Goal: Transaction & Acquisition: Download file/media

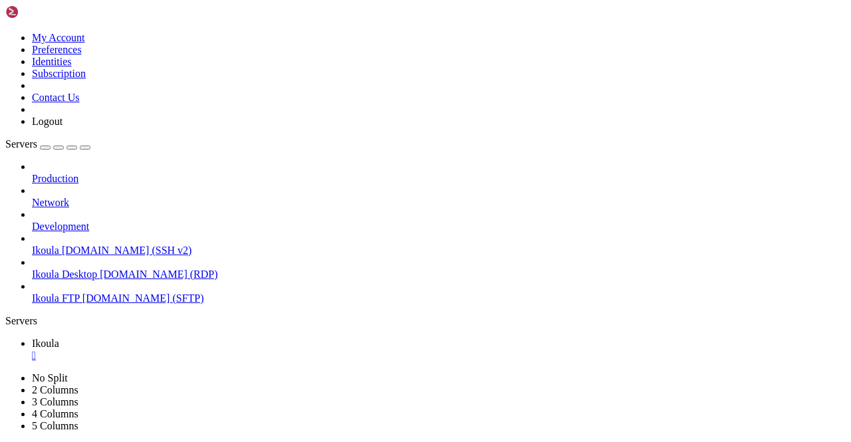
scroll to position [6, 1]
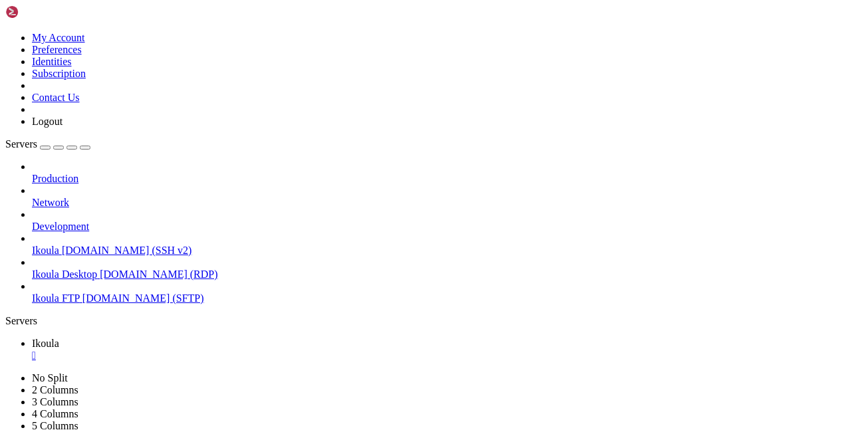
click at [89, 293] on span "[DOMAIN_NAME] (SFTP)" at bounding box center [143, 298] width 122 height 11
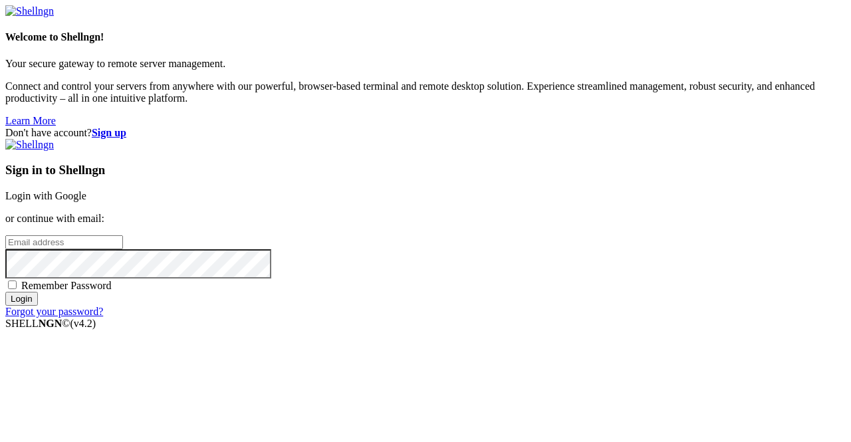
click at [86, 190] on link "Login with Google" at bounding box center [45, 195] width 81 height 11
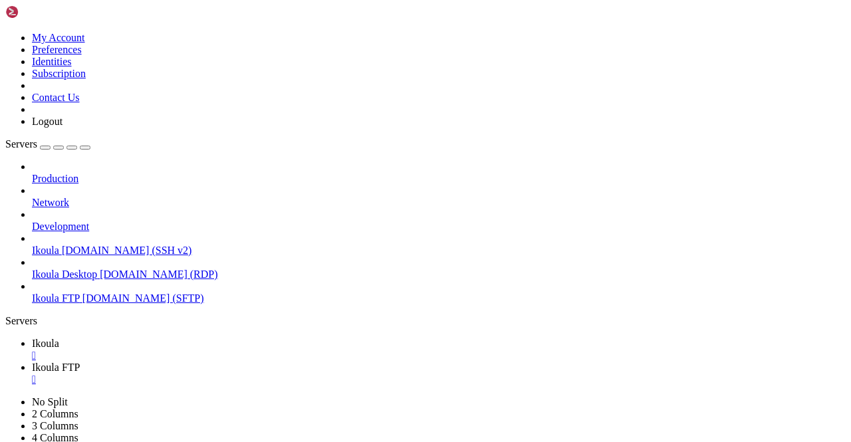
scroll to position [9021, 0]
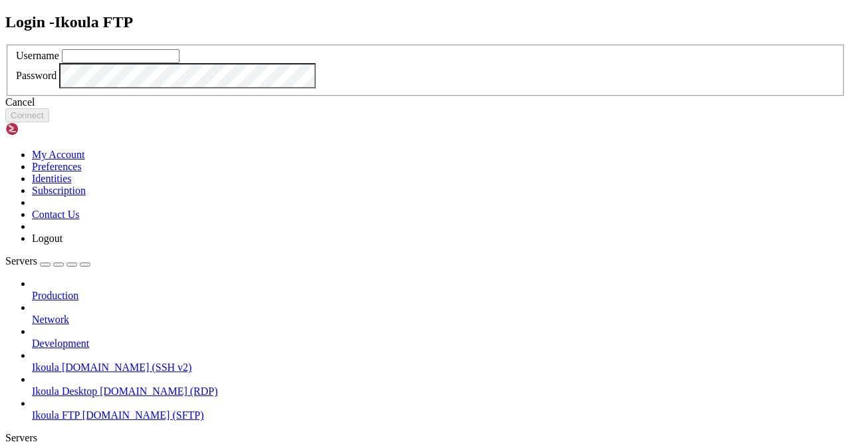
click at [180, 63] on input "text" at bounding box center [121, 56] width 118 height 14
type input "plb"
click button "Connect" at bounding box center [27, 115] width 44 height 14
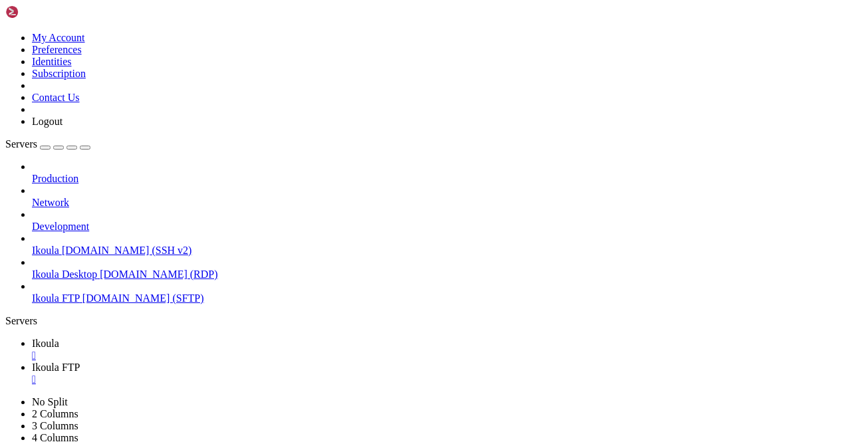
click at [80, 362] on span "Ikoula FTP" at bounding box center [56, 367] width 48 height 11
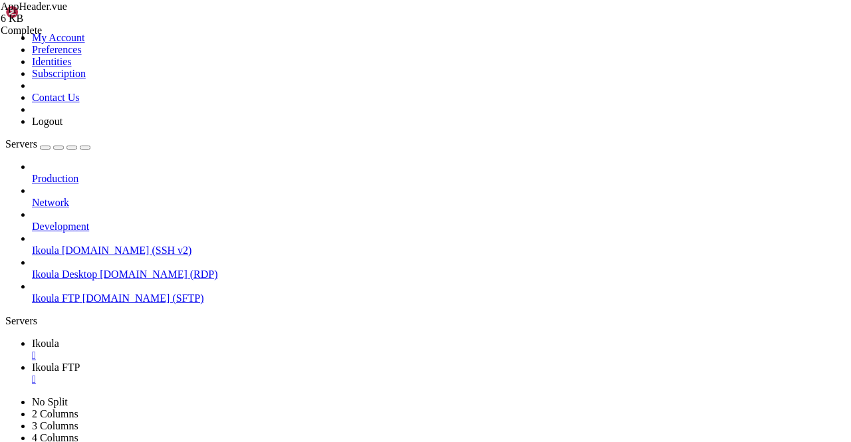
type input "/home/plb/advisor/src/views"
click at [79, 269] on span "Ikoula Desktop" at bounding box center [64, 274] width 65 height 11
click at [59, 338] on span "Ikoula" at bounding box center [45, 343] width 27 height 11
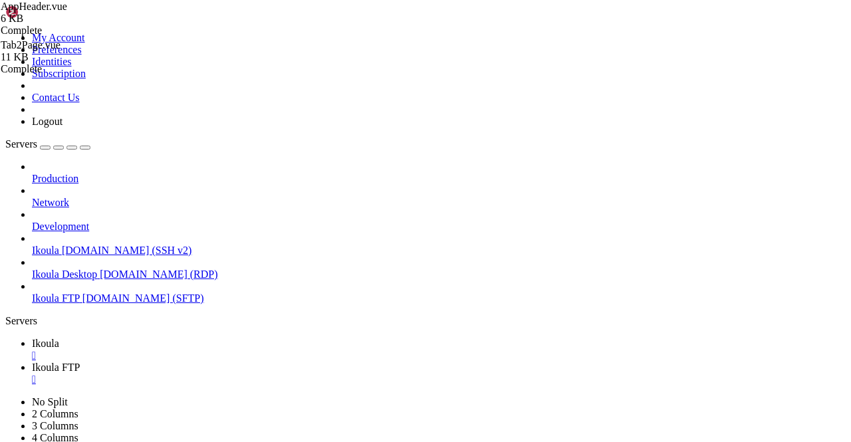
scroll to position [9474, 0]
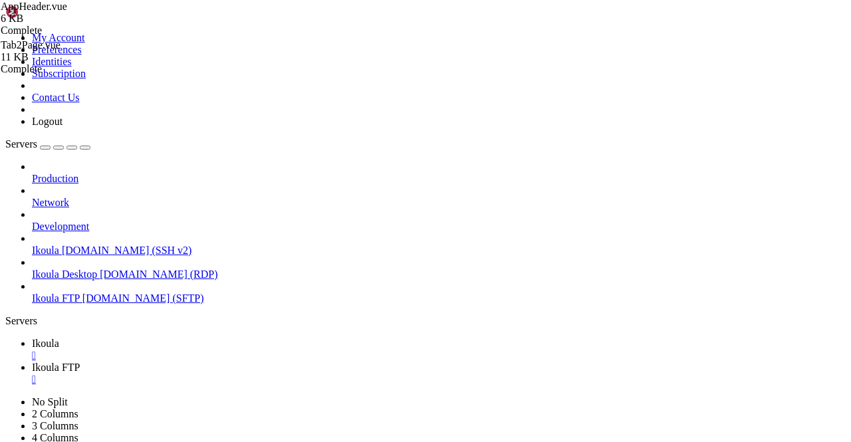
scroll to position [11475, 0]
click at [80, 362] on span "Ikoula FTP" at bounding box center [56, 367] width 48 height 11
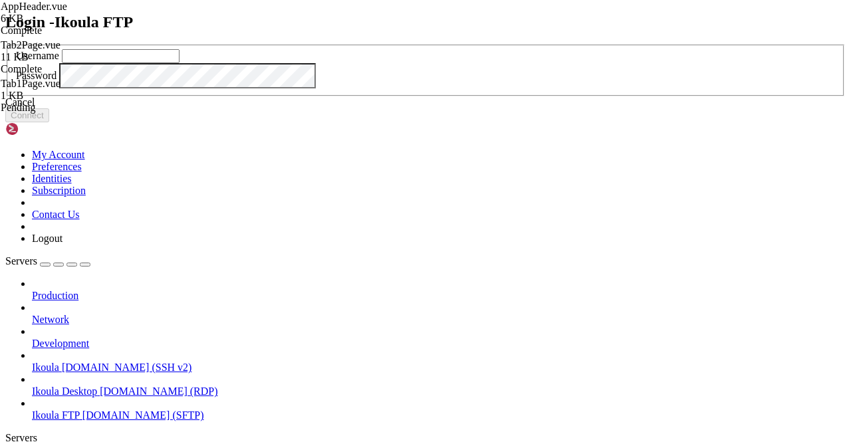
click at [180, 63] on input "text" at bounding box center [121, 56] width 118 height 14
type input "plb"
click button "Connect" at bounding box center [27, 115] width 44 height 14
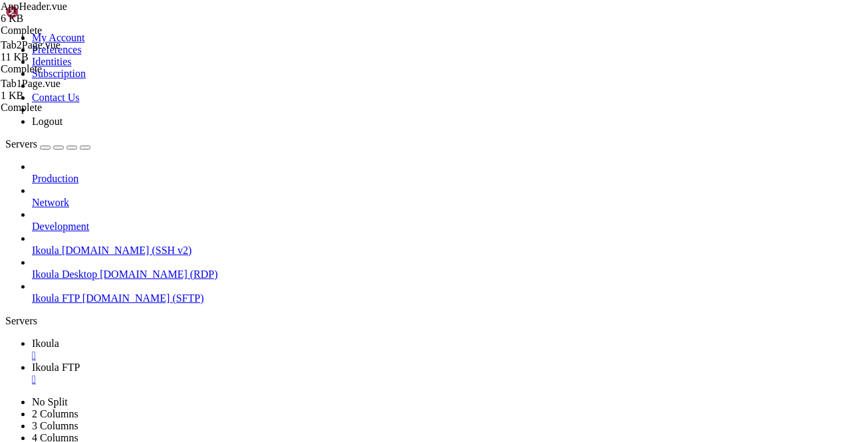
click at [59, 338] on span "Ikoula" at bounding box center [45, 343] width 27 height 11
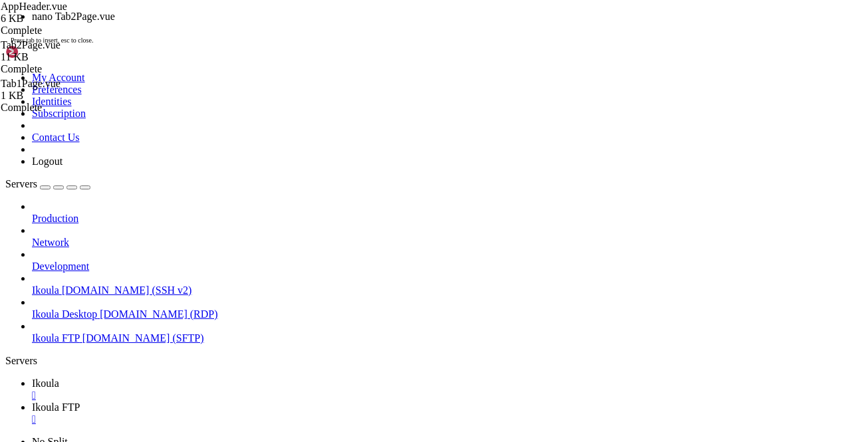
scroll to position [12413, 0]
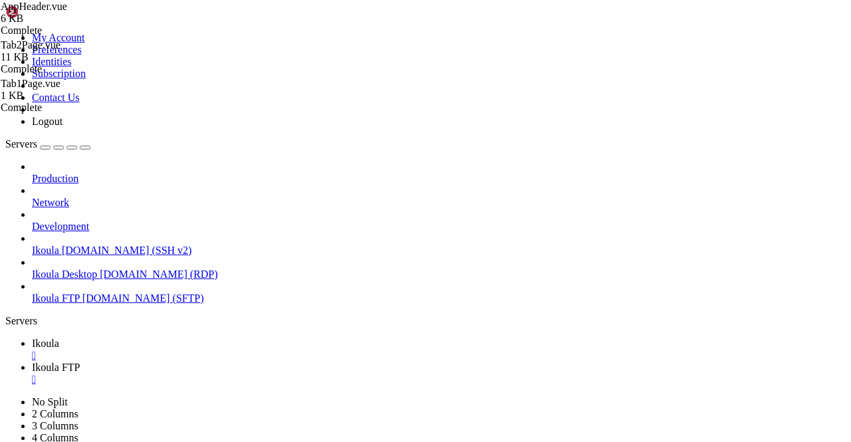
drag, startPoint x: 55, startPoint y: 853, endPoint x: 70, endPoint y: 853, distance: 15.3
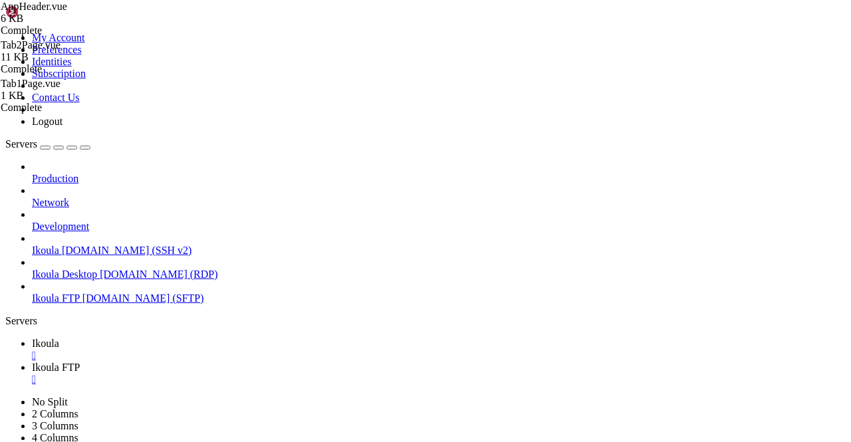
scroll to position [12616, 0]
drag, startPoint x: 32, startPoint y: 799, endPoint x: 82, endPoint y: 809, distance: 51.5
copy div "<p>Explore <a target="_blank" rel="noopener noreferrer" href="[URL][DOMAIN_NAME…"
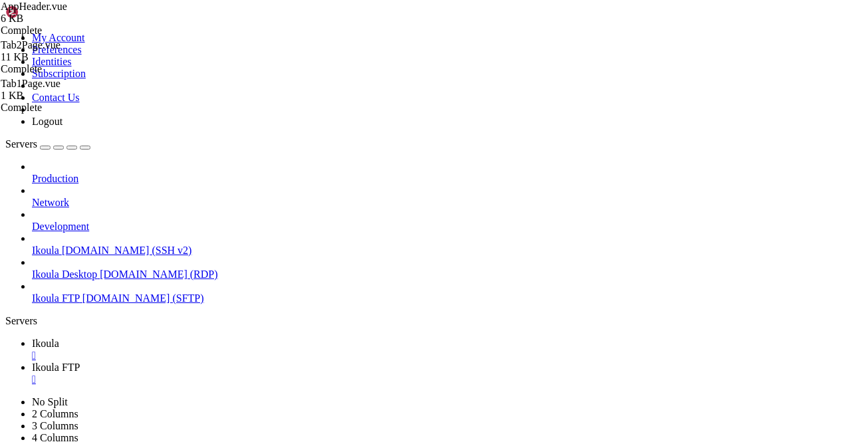
scroll to position [15929, 0]
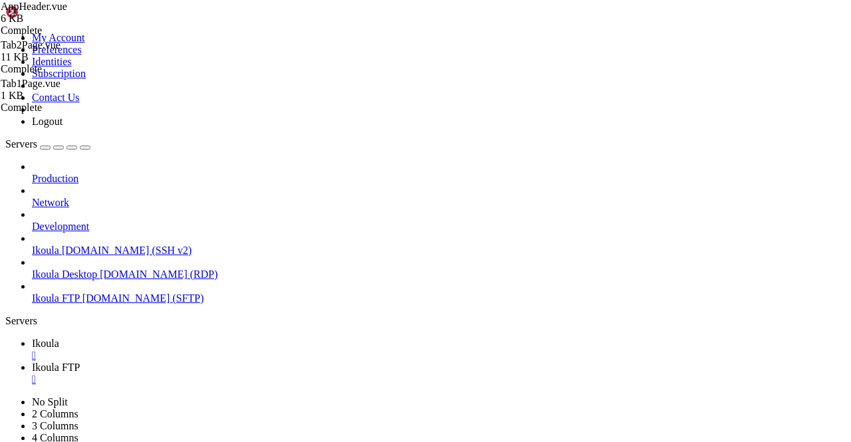
scroll to position [16799, 0]
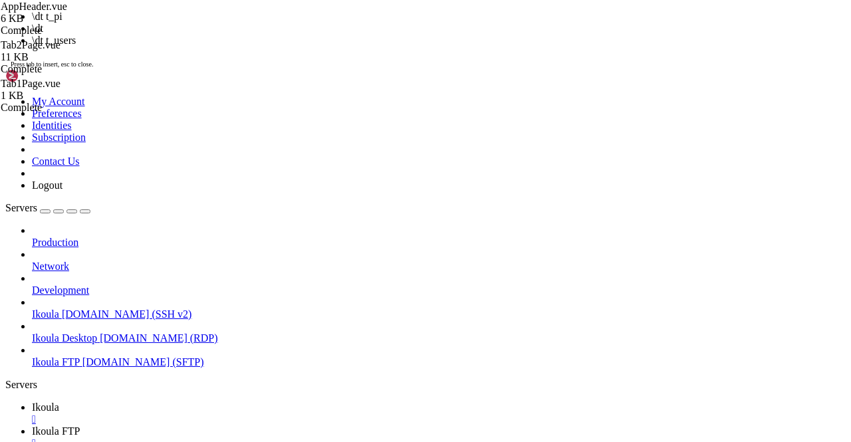
scroll to position [18484, 0]
